Goal: Task Accomplishment & Management: Complete application form

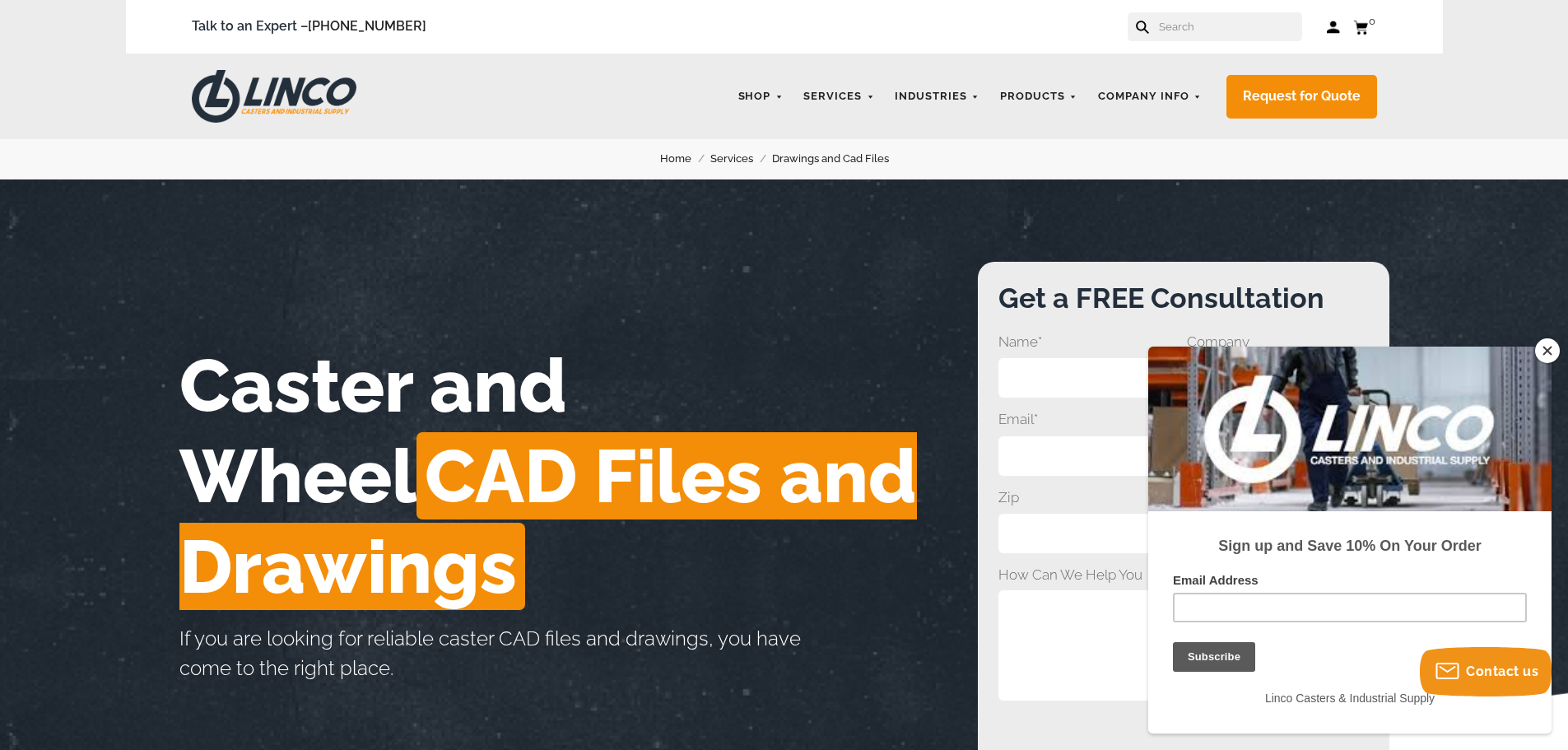
click at [491, 265] on div "Caster and Wheel CAD Files and Drawings If you are looking for reliable caster …" at bounding box center [578, 481] width 798 height 441
click at [1551, 355] on button "Close" at bounding box center [1547, 351] width 24 height 24
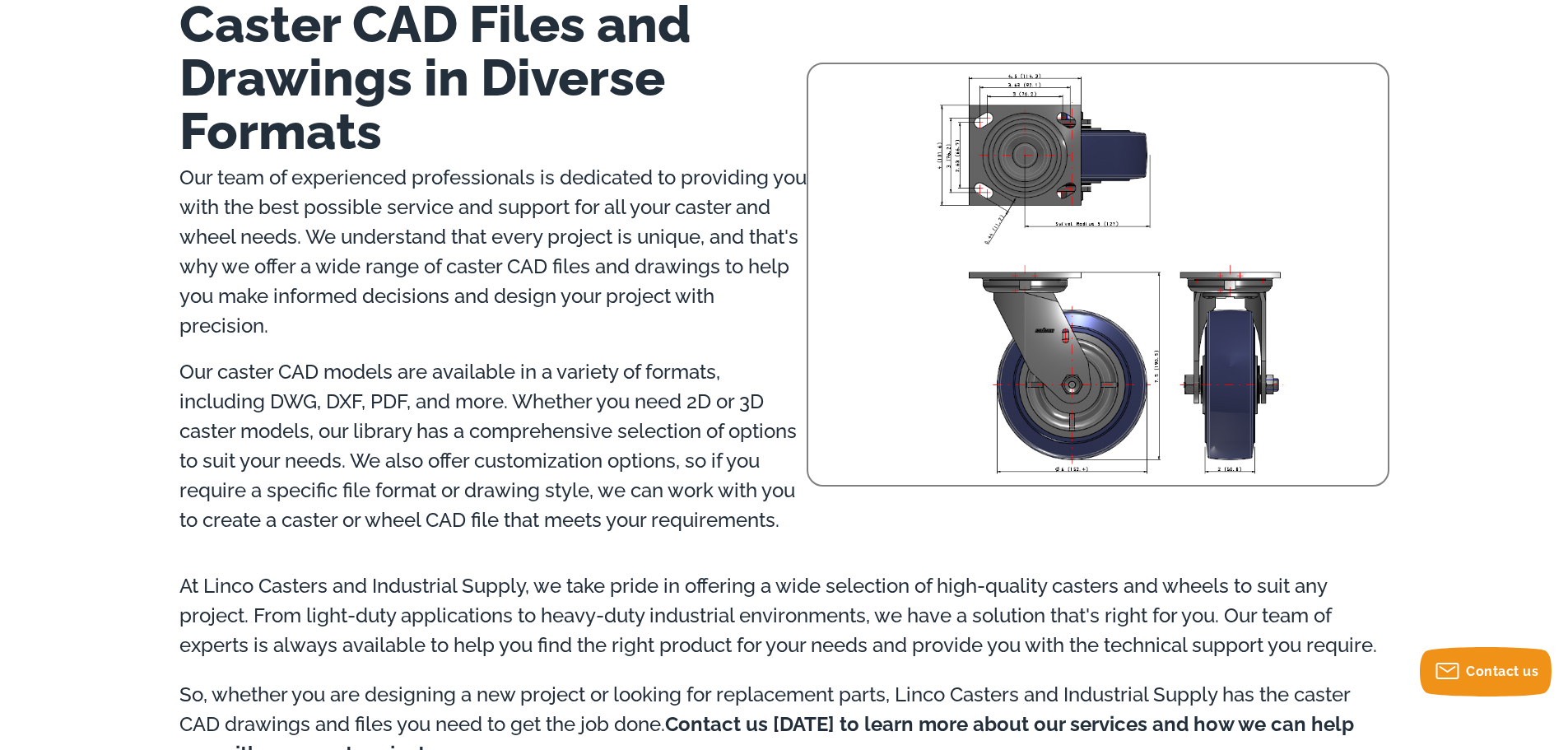
scroll to position [942, 0]
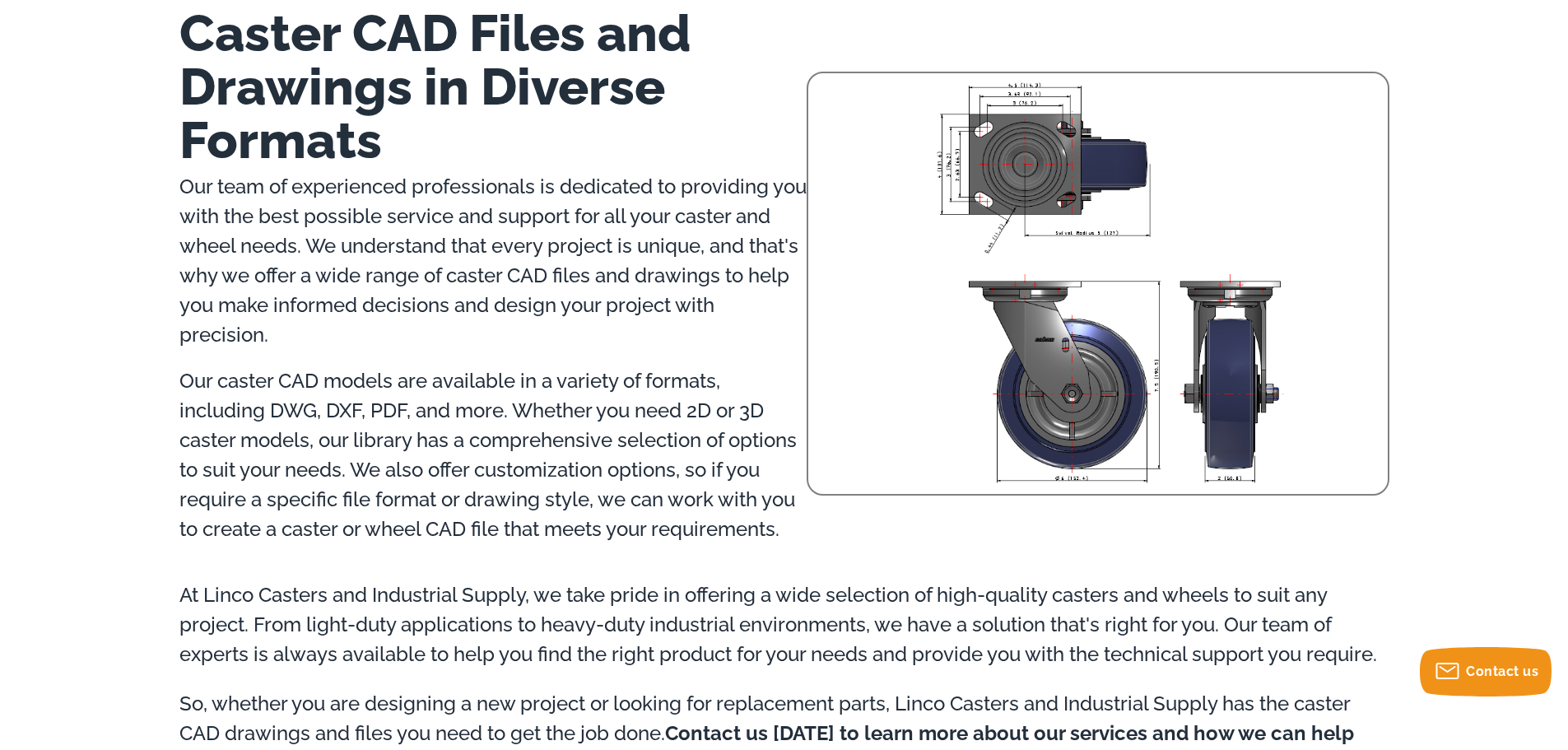
click at [1074, 190] on img at bounding box center [1109, 281] width 558 height 415
click at [1074, 194] on img at bounding box center [1109, 281] width 558 height 415
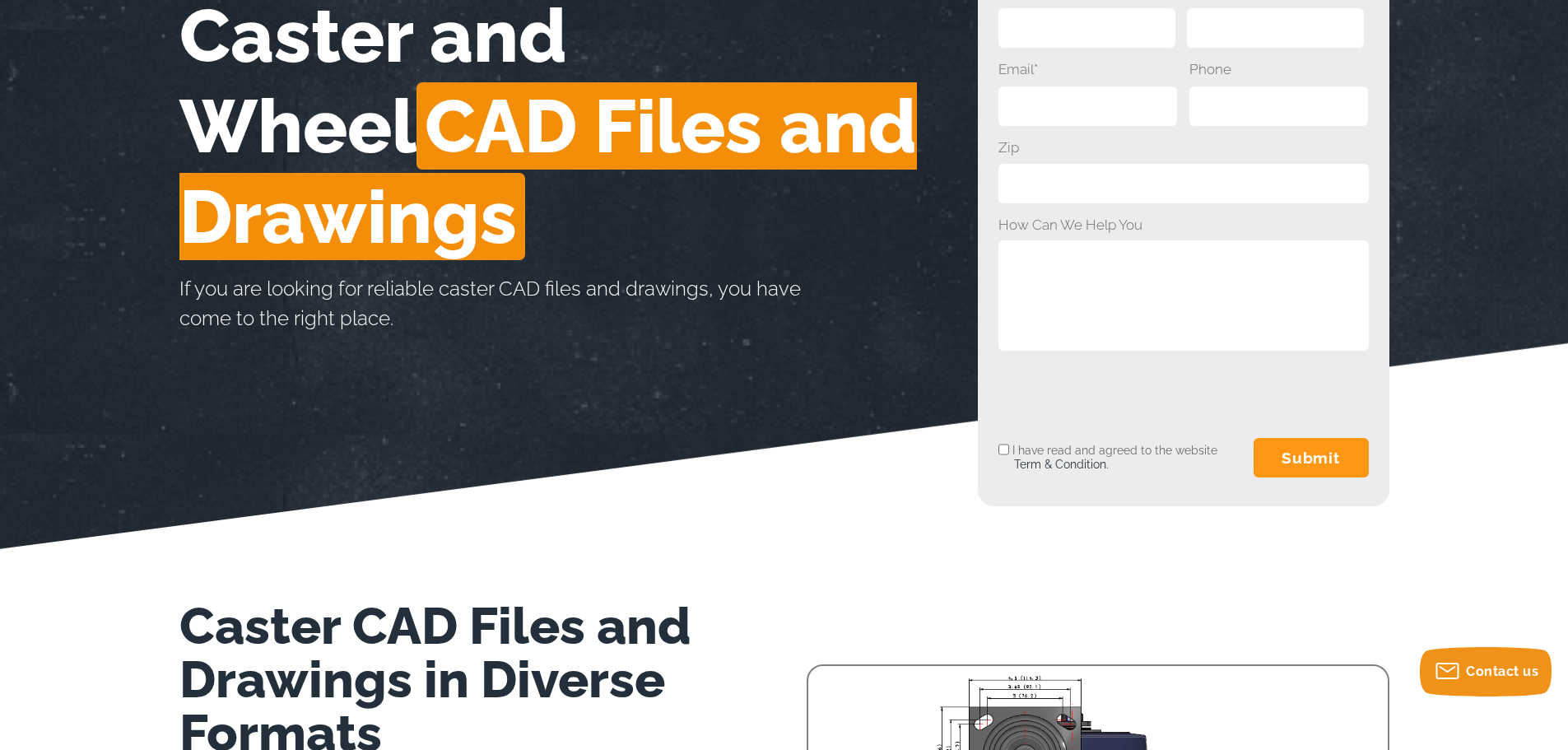
scroll to position [201, 0]
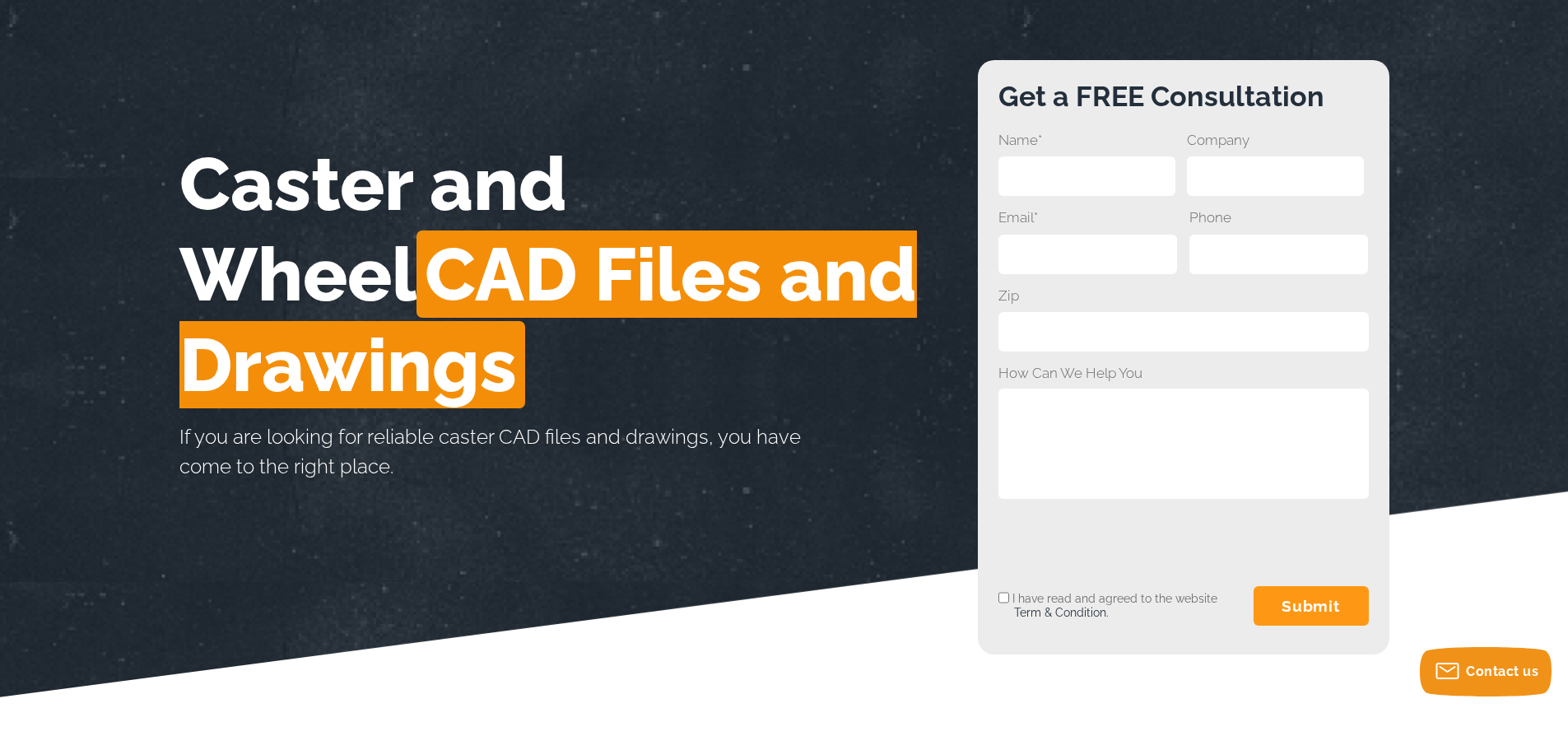
click at [1046, 239] on input "Email*" at bounding box center [1088, 255] width 180 height 39
click at [1079, 166] on input "Name*" at bounding box center [1087, 176] width 177 height 39
type input "[PERSON_NAME]"
click at [1215, 172] on input "Company" at bounding box center [1275, 176] width 177 height 39
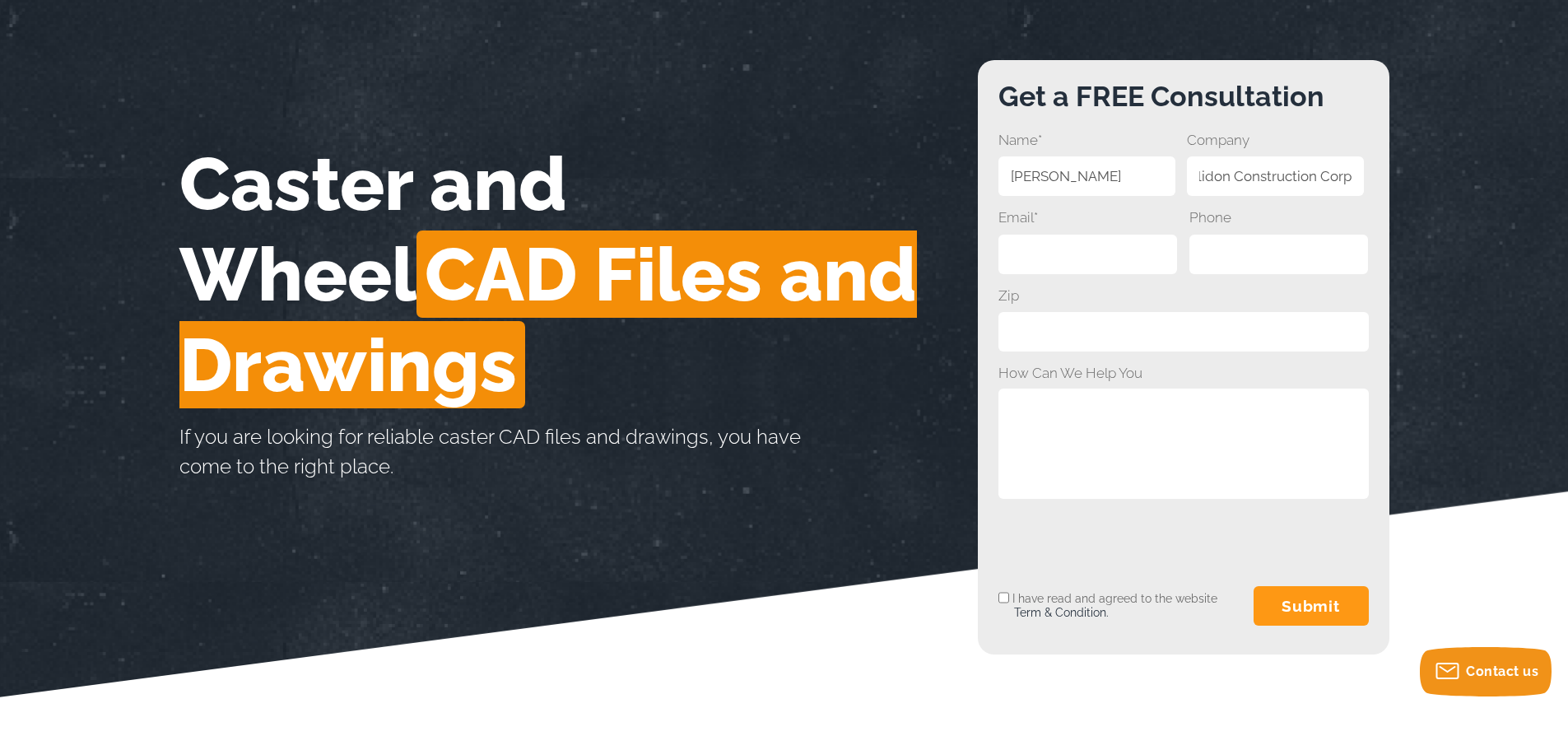
type input "Alidon Construction Corp"
click at [1046, 255] on input "Email*" at bounding box center [1088, 255] width 180 height 39
click at [1231, 255] on input "Phone" at bounding box center [1278, 255] width 180 height 39
type input "0"
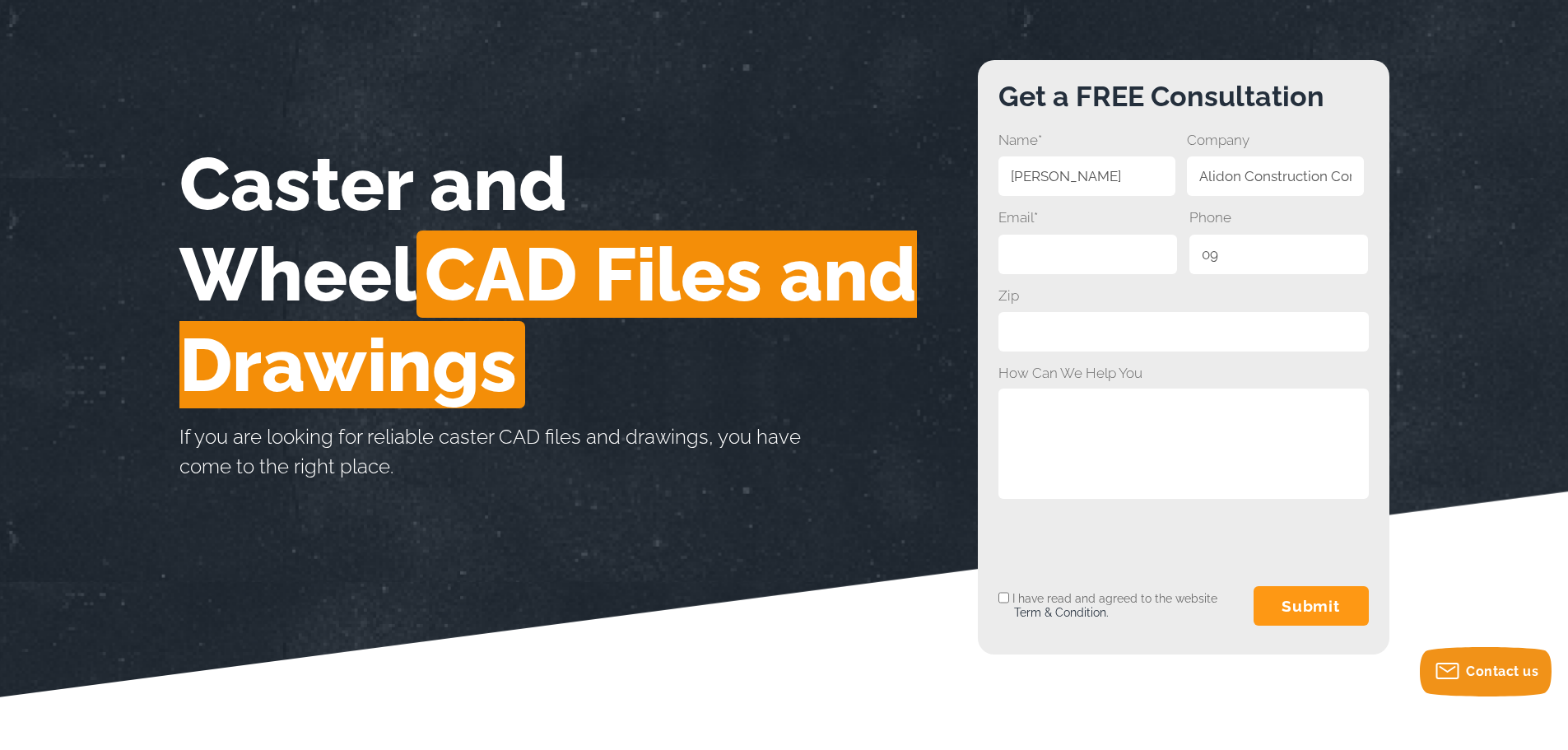
type input "0"
click at [1094, 253] on input "Email*" at bounding box center [1088, 255] width 180 height 39
type input "e"
type input "E"
type input "e"
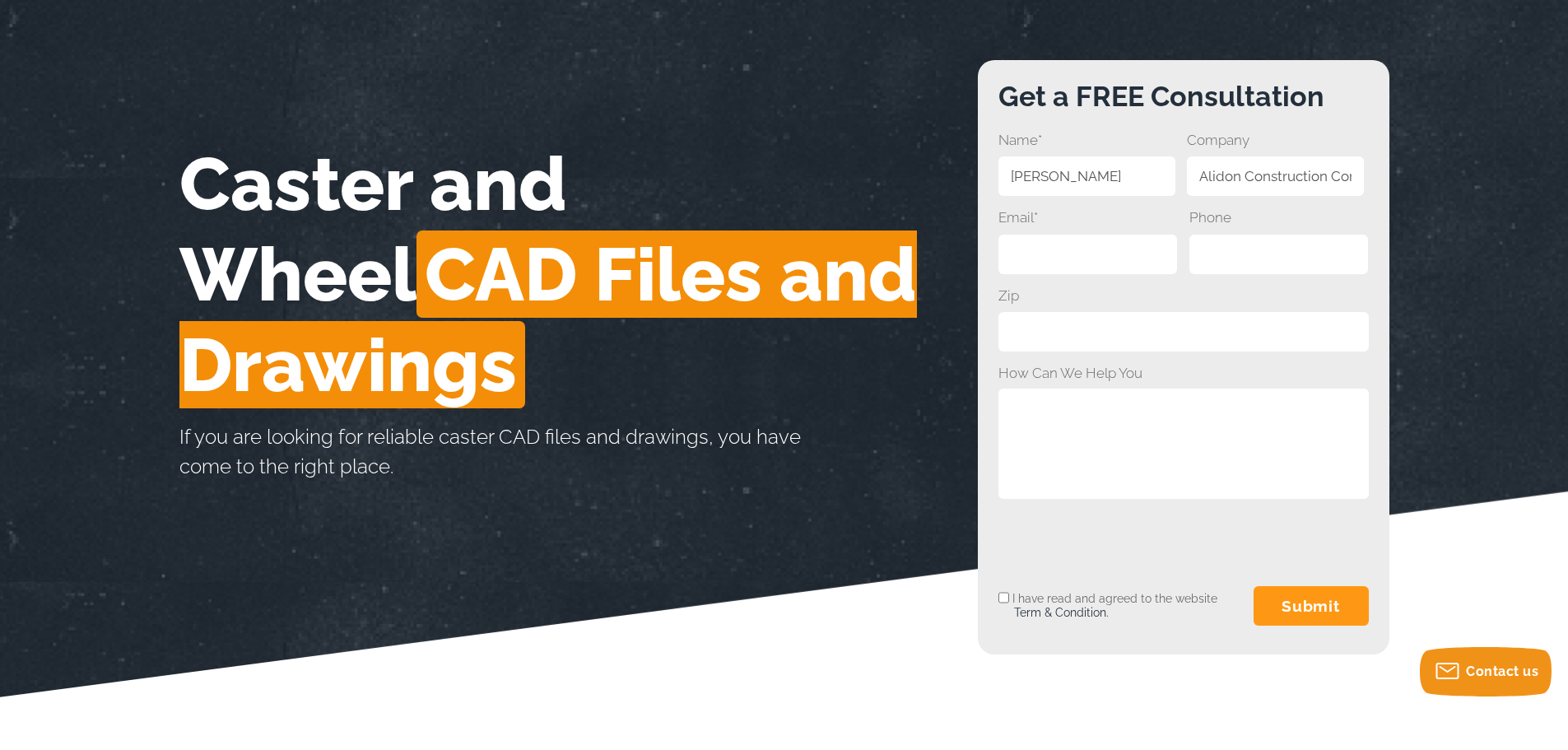
type input "E"
type input "e"
click at [1067, 337] on input "Zip" at bounding box center [1184, 332] width 370 height 39
type input "4103"
click at [1000, 602] on input "I have read and agreed to the website Term & Condition." at bounding box center [1003, 598] width 10 height 39
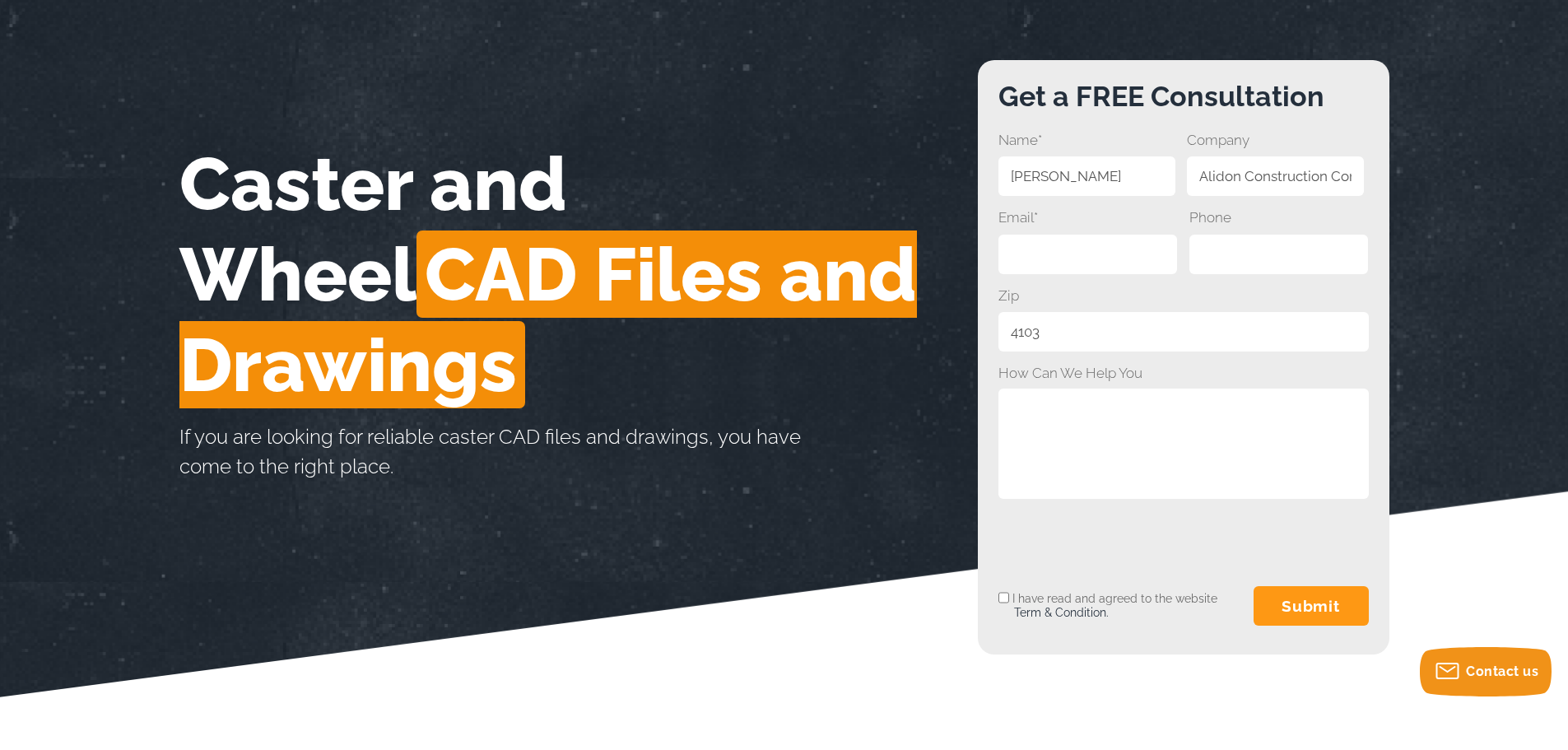
checkbox input "true"
click at [1319, 603] on input "submit" at bounding box center [1310, 605] width 116 height 39
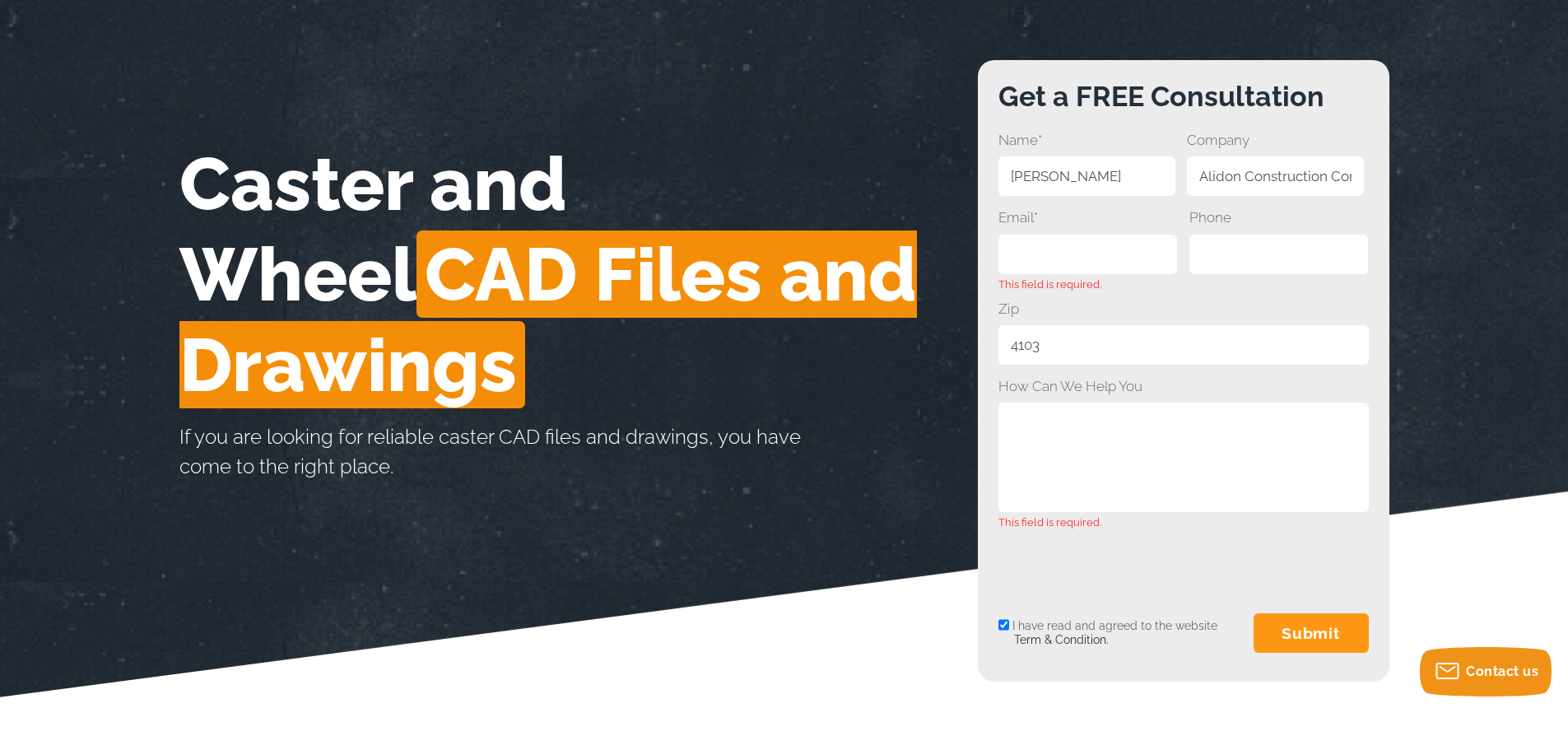
click at [1095, 258] on input "Email*" at bounding box center [1088, 255] width 180 height 39
type input "[EMAIL_ADDRESS][DOMAIN_NAME]"
click at [1316, 638] on input "submit" at bounding box center [1310, 633] width 116 height 39
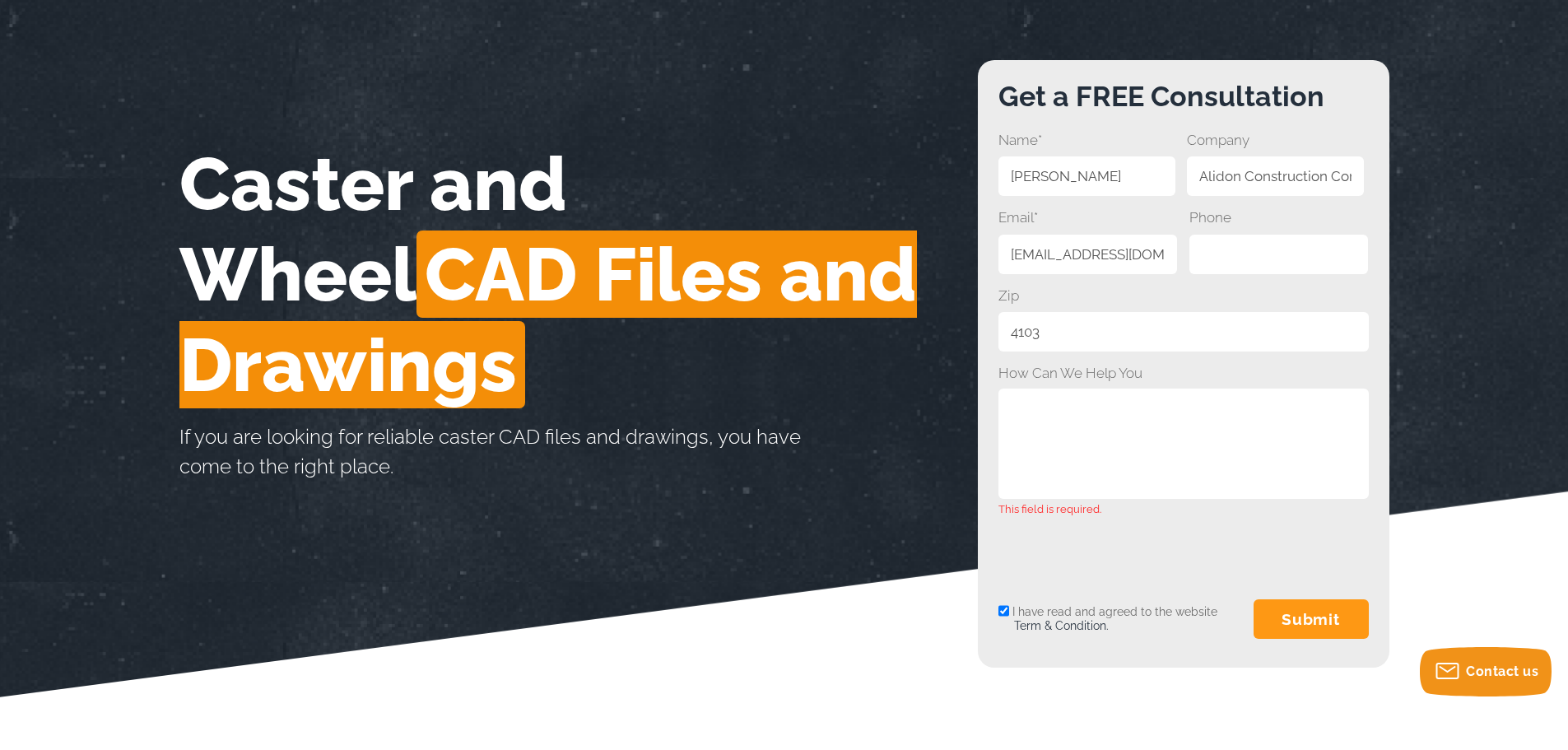
click at [1101, 404] on textarea "How Can We Help You" at bounding box center [1184, 443] width 370 height 109
drag, startPoint x: 903, startPoint y: 450, endPoint x: 888, endPoint y: 442, distance: 17.0
click at [903, 451] on div "Caster and Wheel CAD Files and Drawings If you are looking for reliable caster …" at bounding box center [578, 280] width 798 height 441
